Goal: Check status

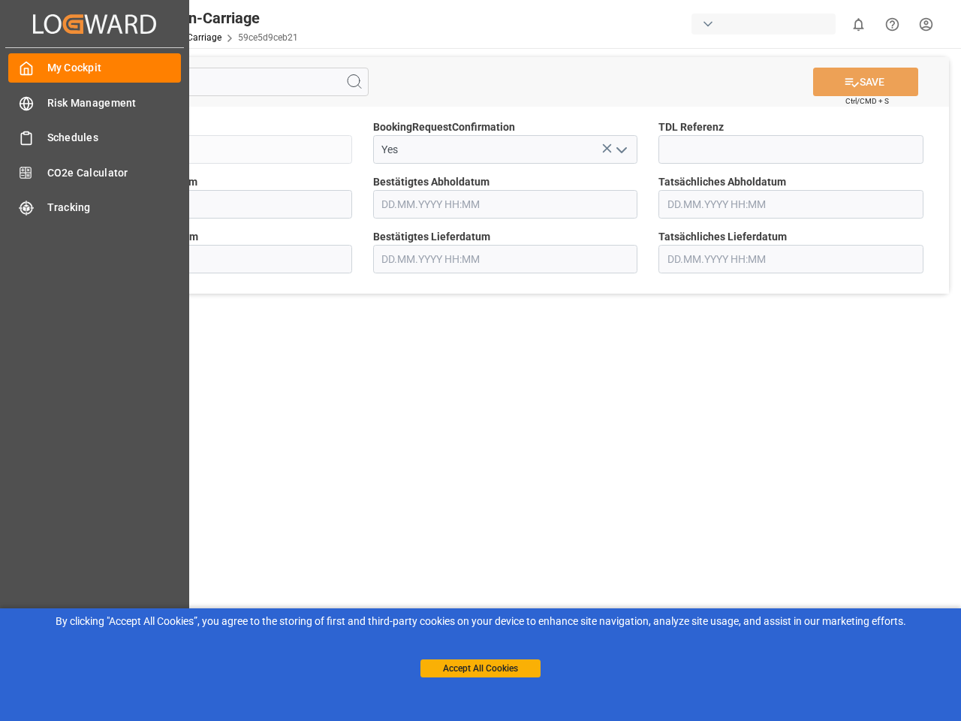
click at [481, 360] on main "SAVE Ctrl/CMD + S Sendung QKA25-010094 BookingRequestConfirmation Yes TDL Refer…" at bounding box center [506, 380] width 906 height 665
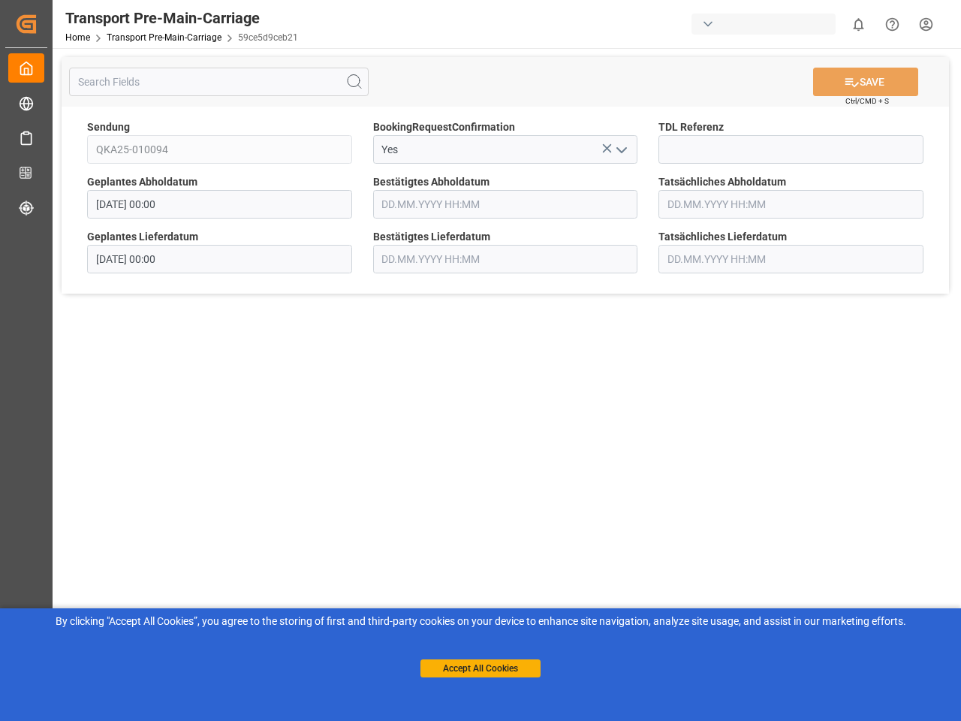
click at [95, 23] on div "Created by potrace 1.15, written by [PERSON_NAME] [DATE]-[DATE] Created by potr…" at bounding box center [480, 360] width 961 height 721
click at [767, 24] on div "button" at bounding box center [764, 24] width 144 height 21
click at [858, 24] on html "Created by potrace 1.15, written by [PERSON_NAME] [DATE]-[DATE] Created by potr…" at bounding box center [480, 360] width 961 height 721
click at [892, 24] on icon "Help Center" at bounding box center [893, 25] width 16 height 16
click at [354, 82] on icon at bounding box center [354, 82] width 18 height 18
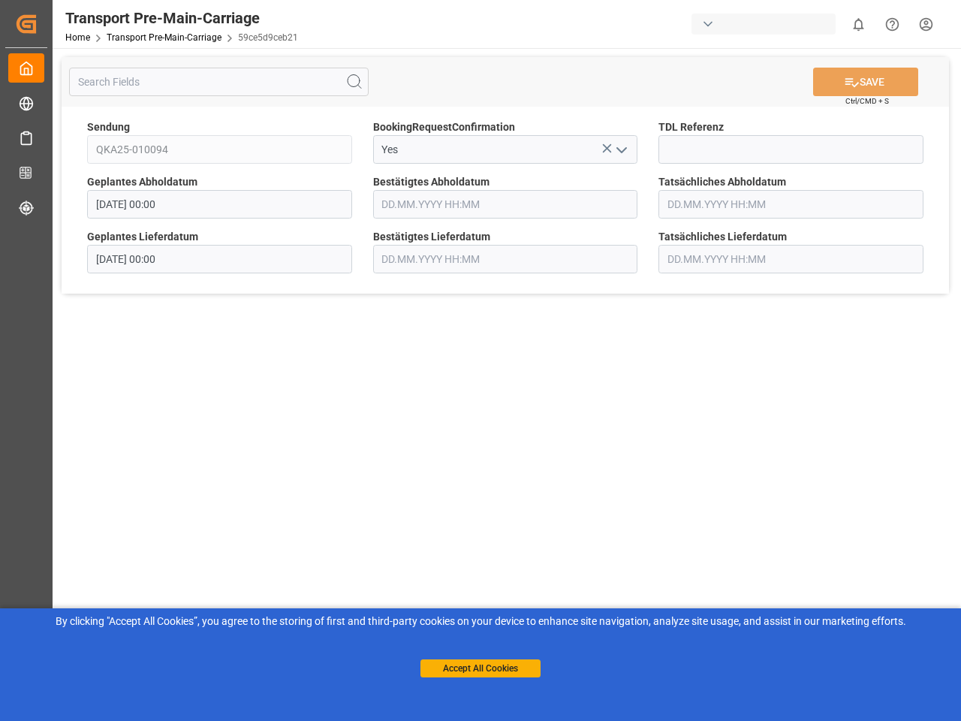
click at [607, 148] on icon at bounding box center [607, 148] width 9 height 9
click at [621, 149] on icon "open menu" at bounding box center [622, 150] width 18 height 18
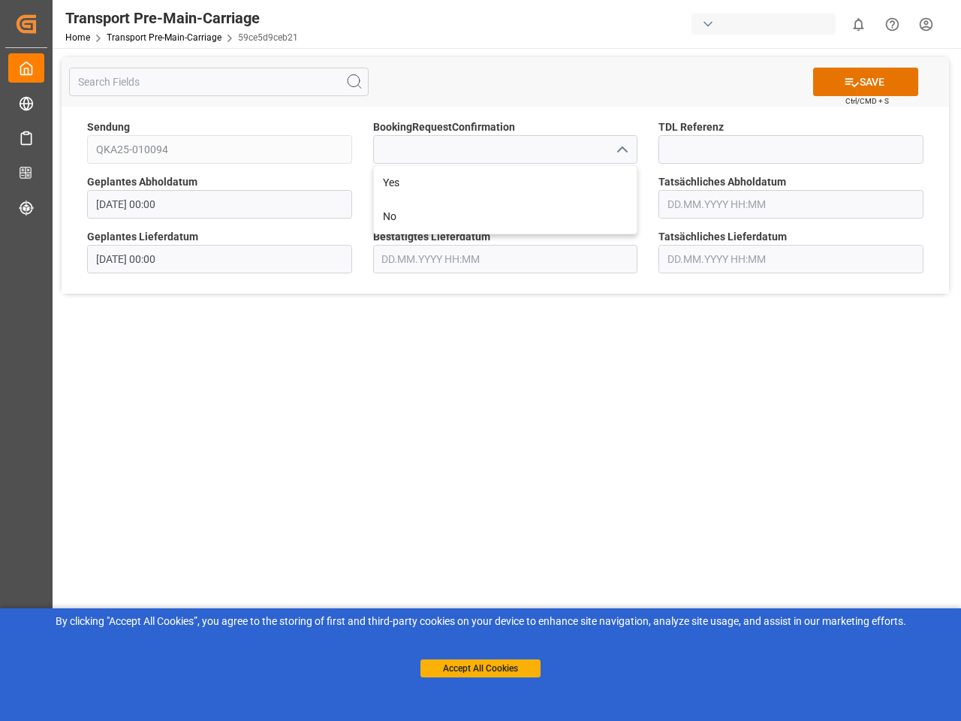
click at [481, 668] on button "Accept All Cookies" at bounding box center [481, 668] width 120 height 18
